Goal: Task Accomplishment & Management: Use online tool/utility

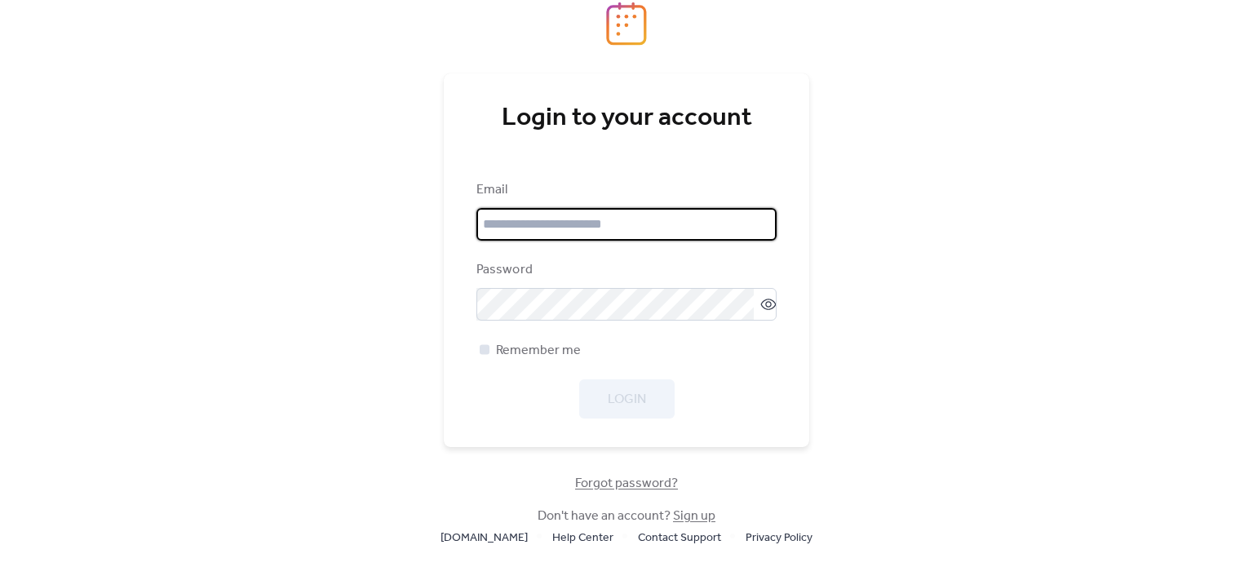
type input "**********"
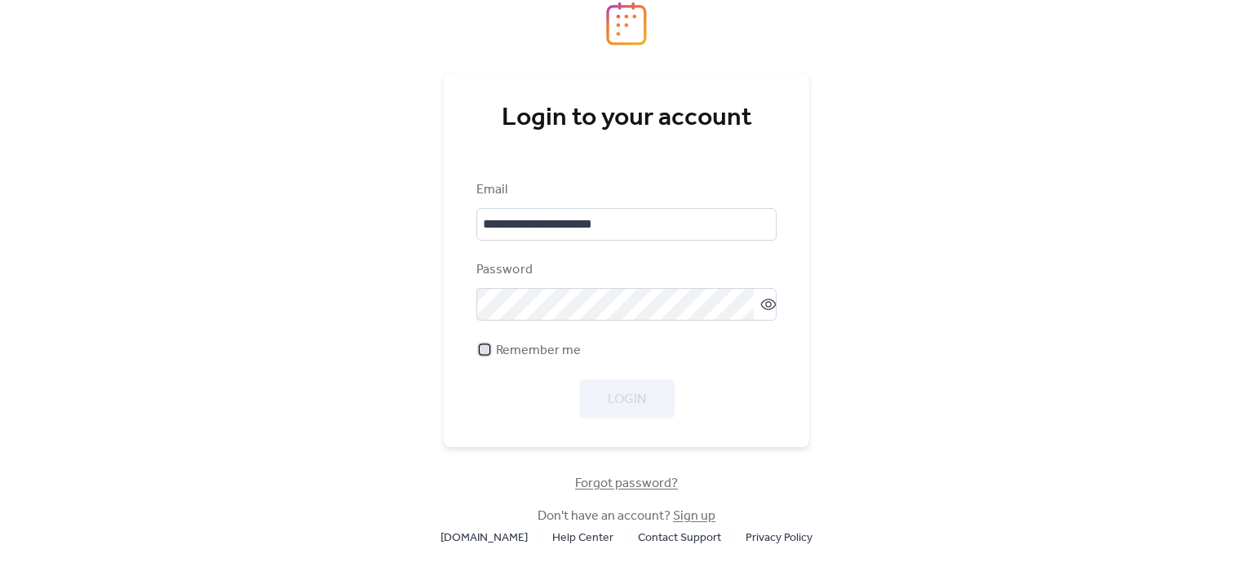
click at [518, 348] on span "Remember me" at bounding box center [538, 351] width 85 height 20
click at [648, 405] on button "Login" at bounding box center [626, 398] width 95 height 39
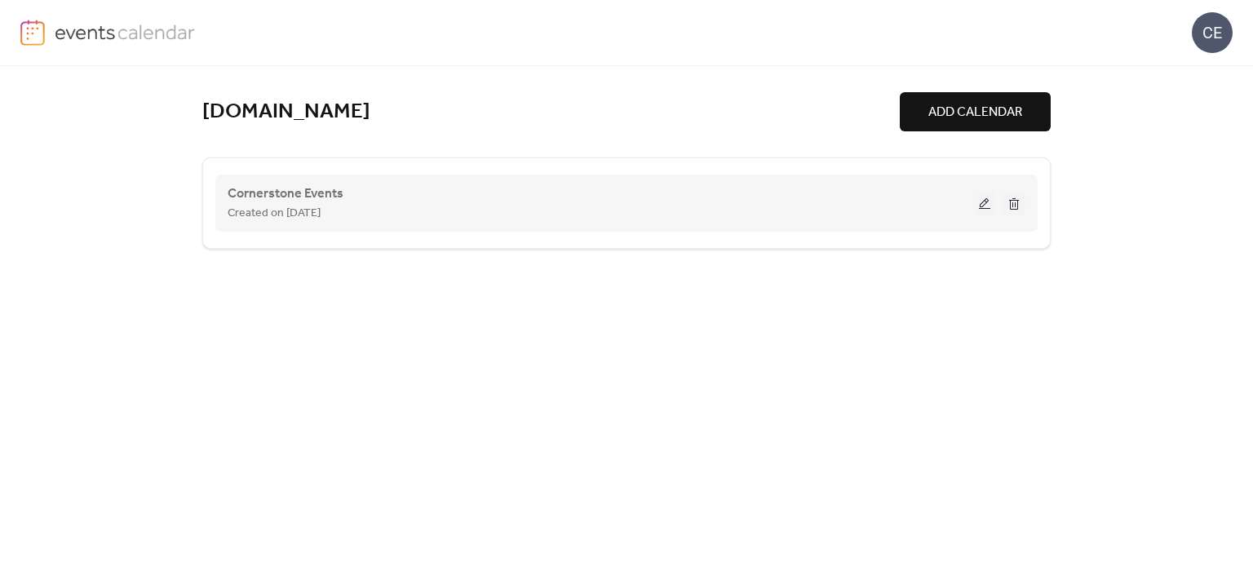
click at [772, 208] on div "Created on [DATE]" at bounding box center [601, 213] width 746 height 20
click at [323, 192] on span "Cornerstone Events" at bounding box center [286, 194] width 116 height 20
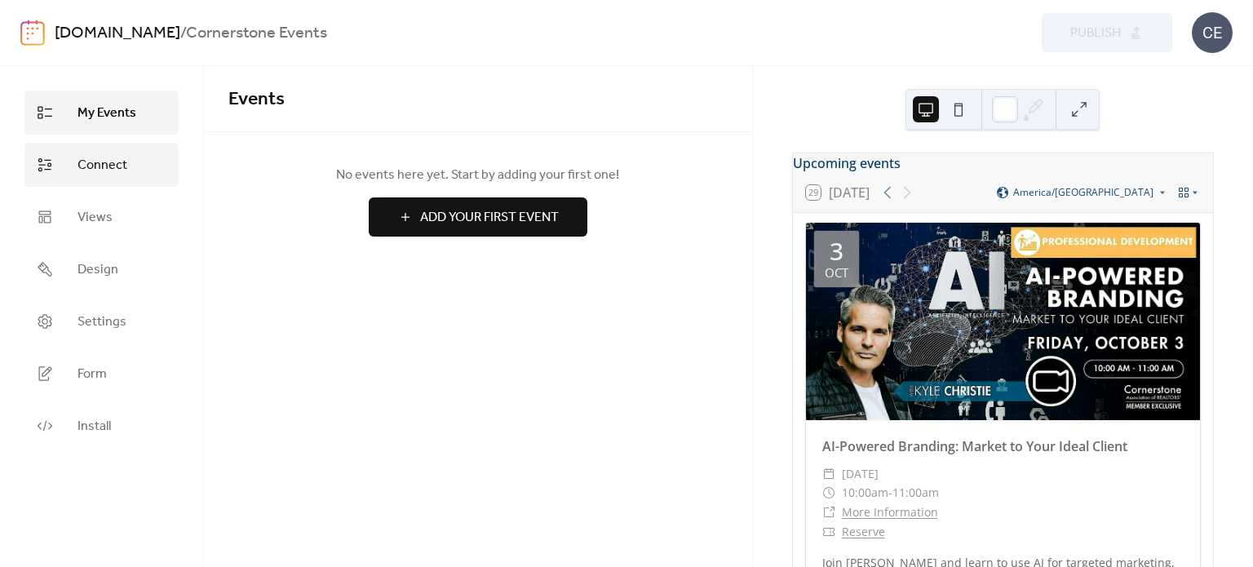
click at [135, 166] on link "Connect" at bounding box center [101, 165] width 154 height 44
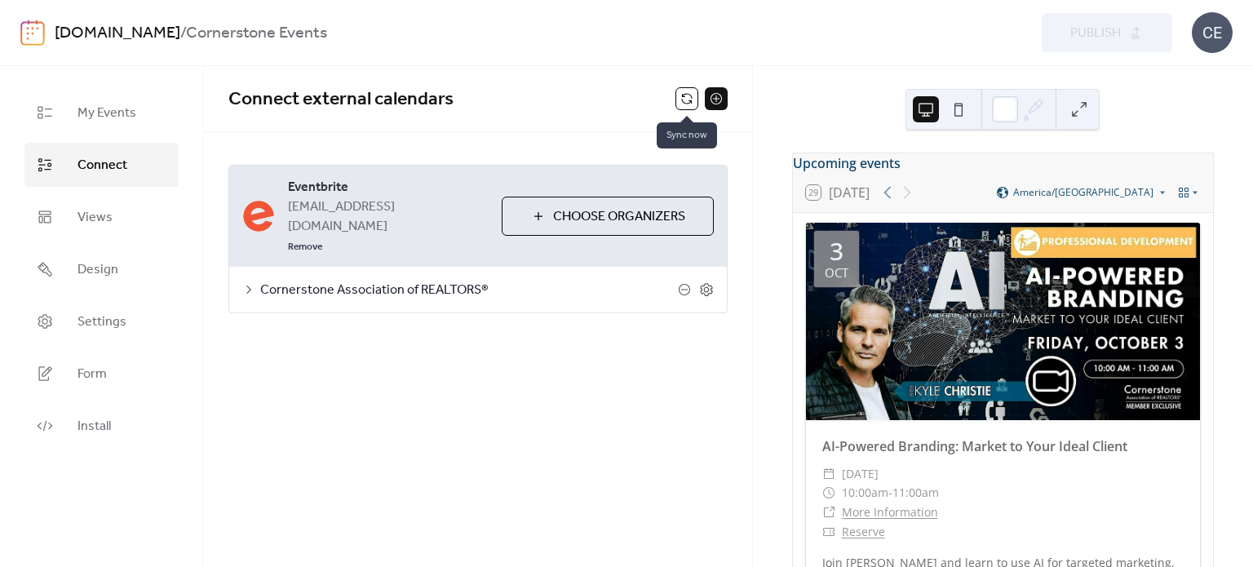
click at [677, 91] on button at bounding box center [686, 98] width 23 height 23
click at [694, 95] on button at bounding box center [686, 98] width 23 height 23
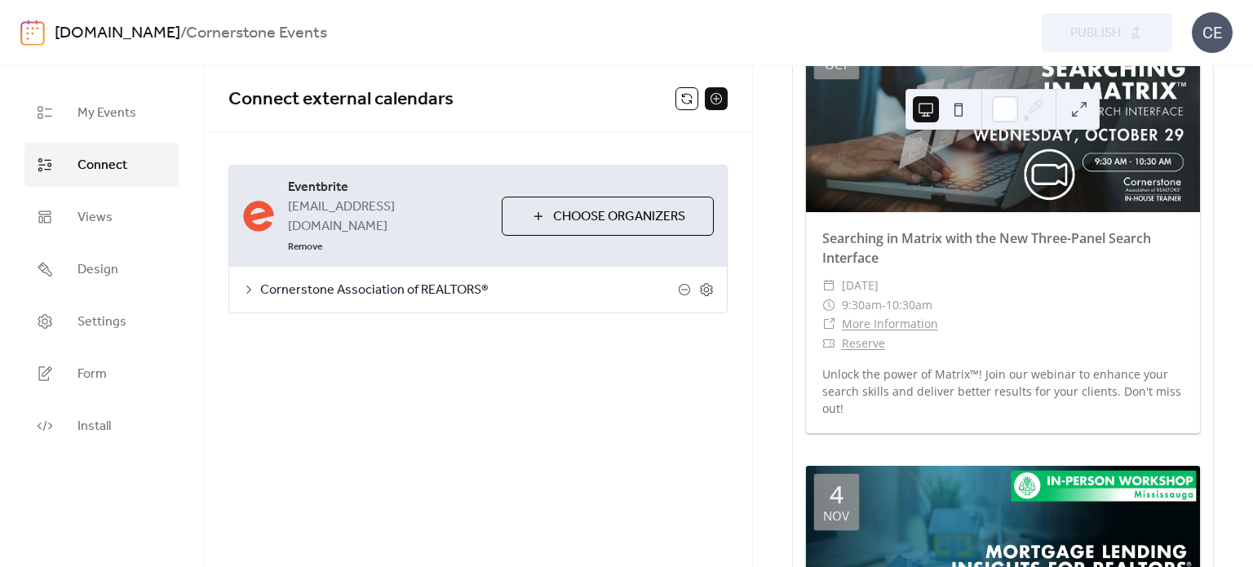
scroll to position [3918, 0]
